Goal: Navigation & Orientation: Find specific page/section

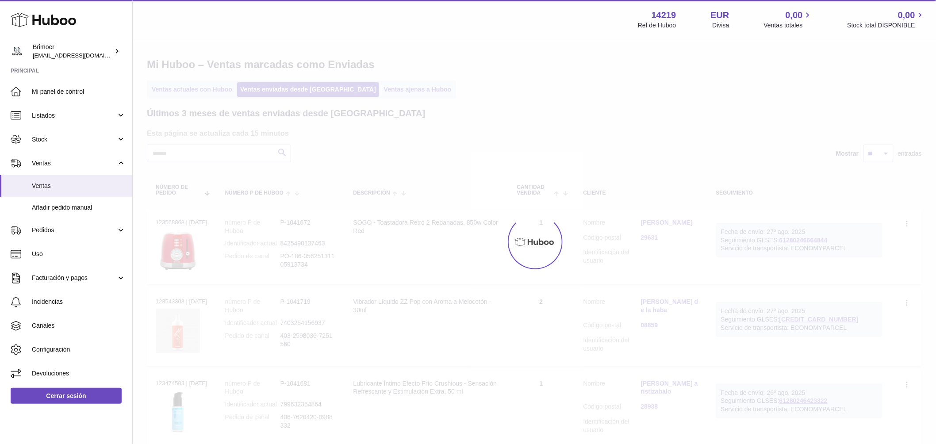
click at [381, 88] on link "Ventas ajenas a Huboo" at bounding box center [418, 89] width 74 height 15
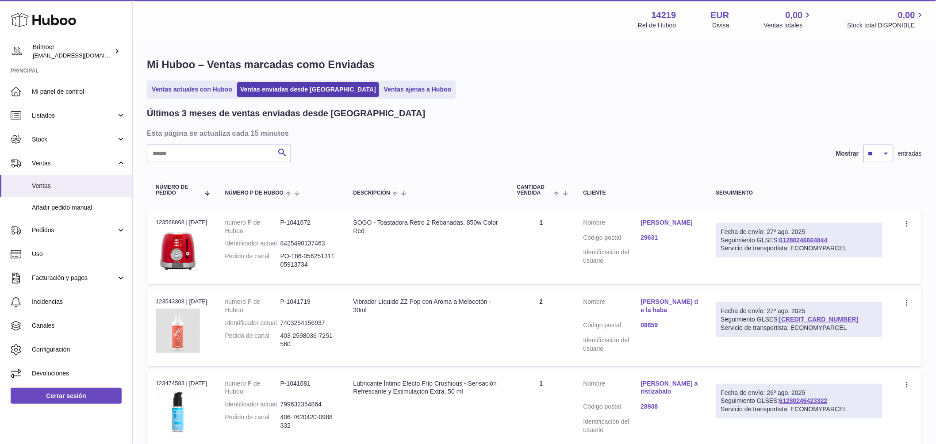
click at [381, 88] on link "Ventas ajenas a Huboo" at bounding box center [418, 89] width 74 height 15
click at [381, 92] on link "Ventas ajenas a Huboo" at bounding box center [418, 89] width 74 height 15
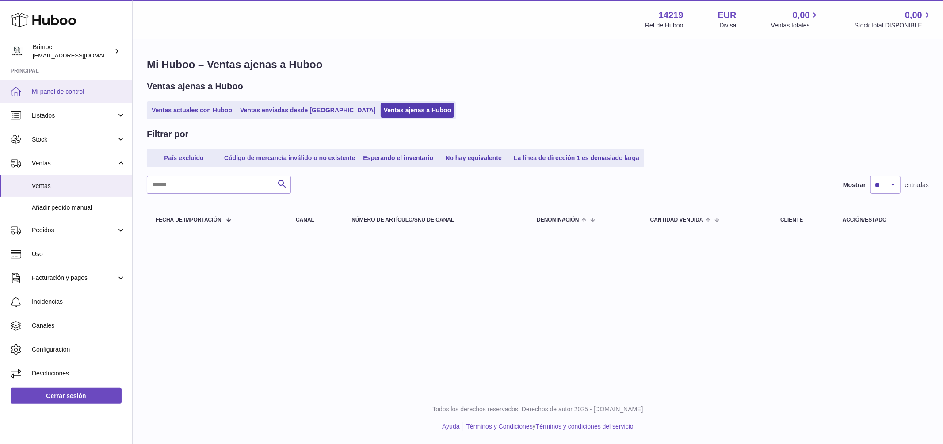
click at [62, 93] on span "Mi panel de control" at bounding box center [79, 92] width 94 height 8
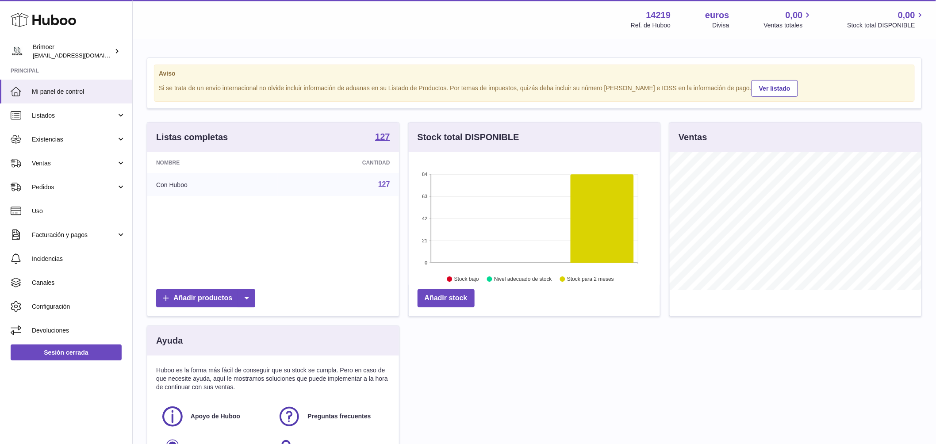
scroll to position [138, 251]
